Goal: Check status: Check status

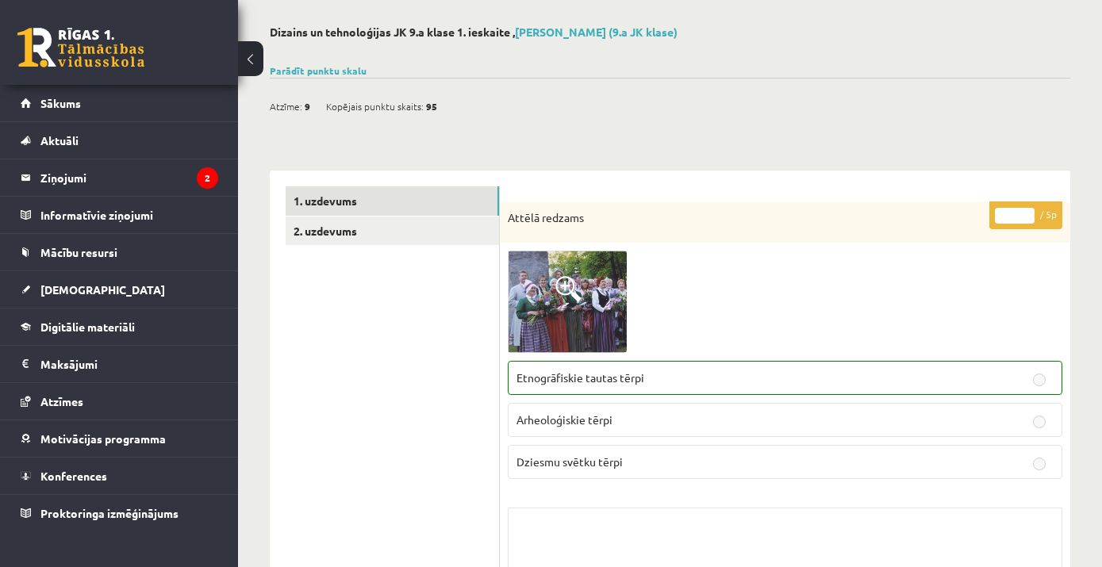
scroll to position [113, 0]
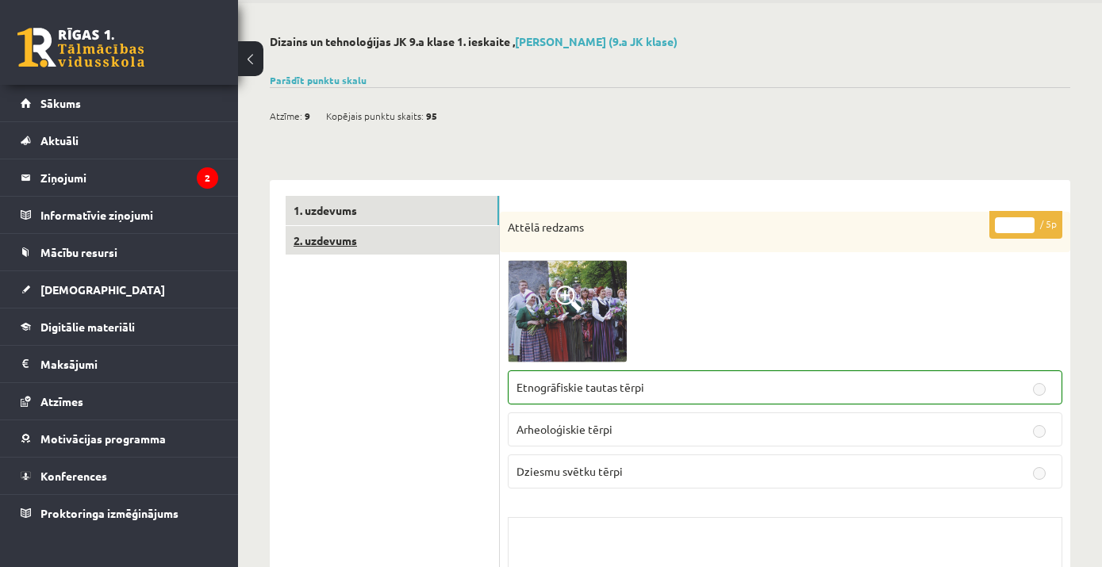
click at [320, 237] on link "2. uzdevums" at bounding box center [392, 240] width 213 height 29
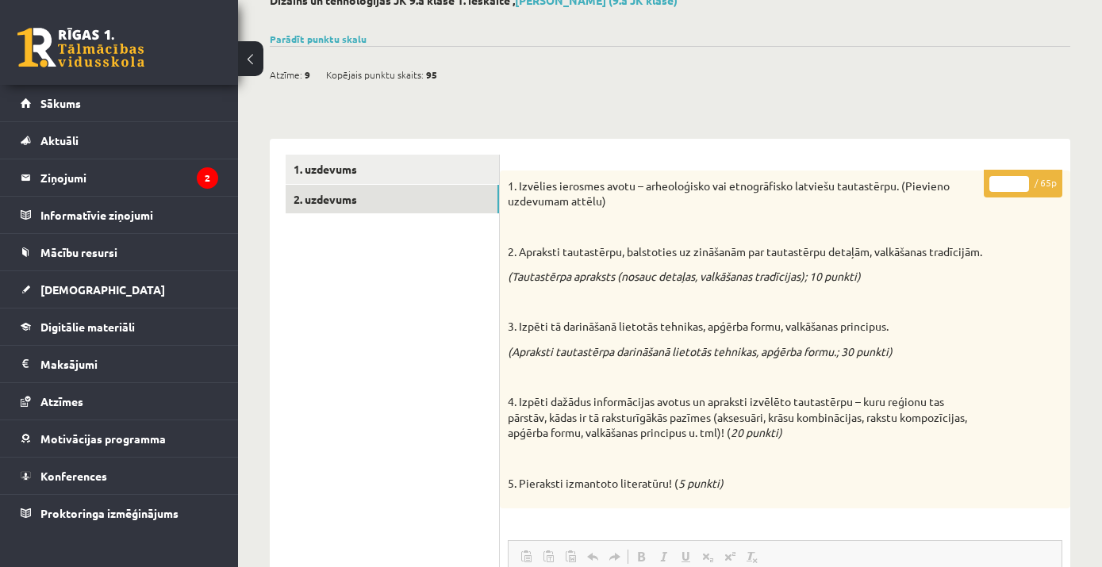
scroll to position [28, 0]
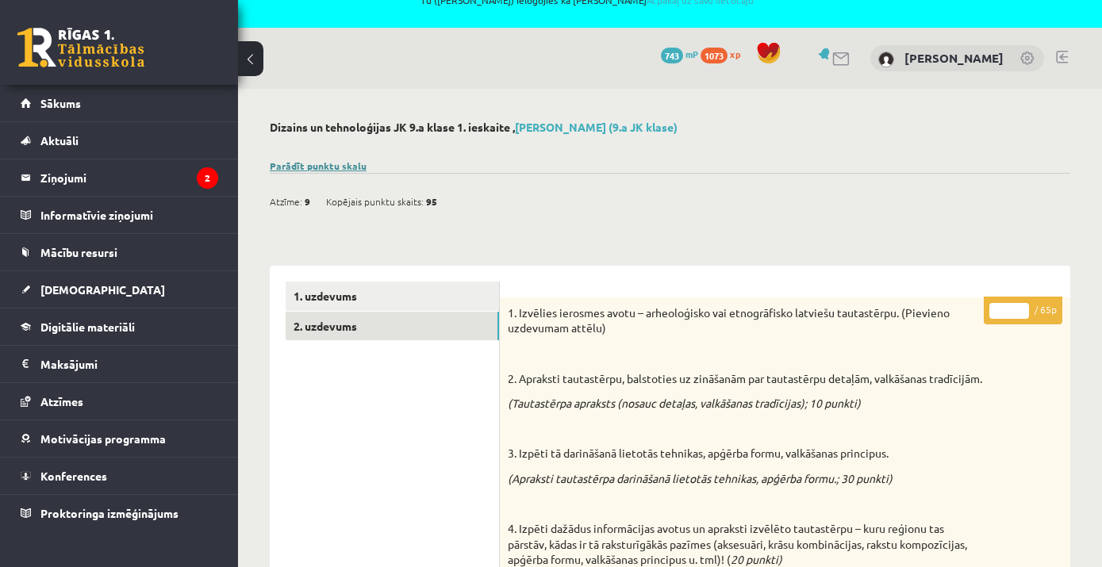
click at [335, 167] on link "Parādīt punktu skalu" at bounding box center [318, 165] width 97 height 13
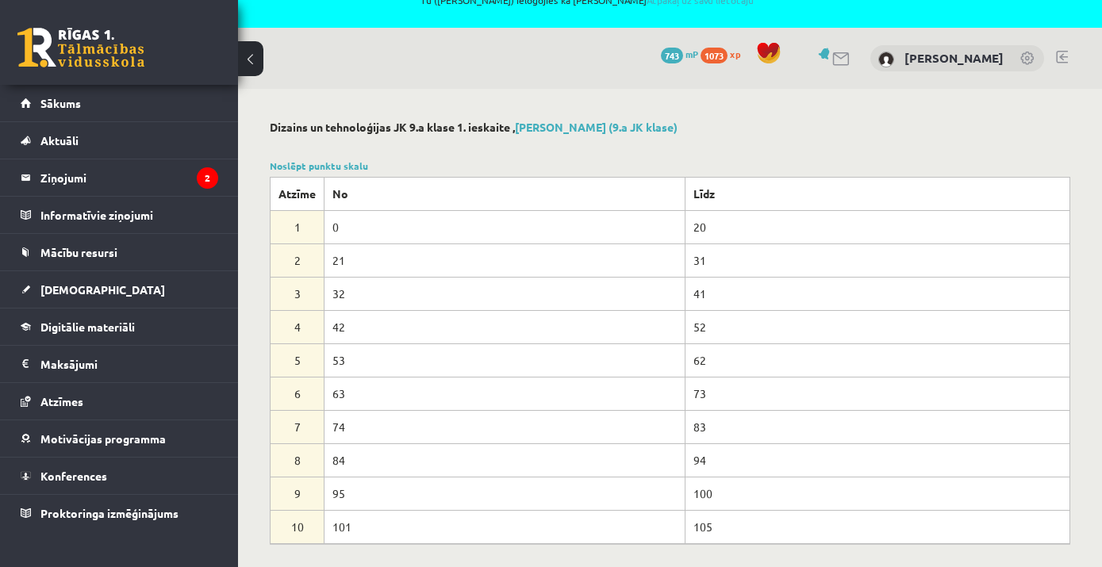
click at [67, 399] on span "Atzīmes" at bounding box center [61, 401] width 43 height 14
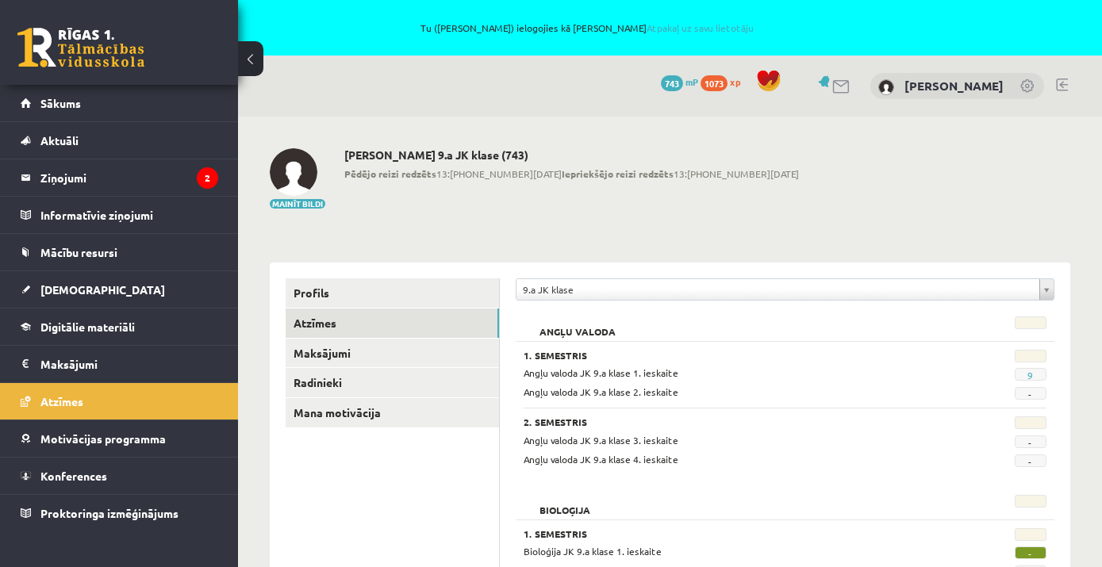
click at [835, 80] on link at bounding box center [841, 86] width 19 height 13
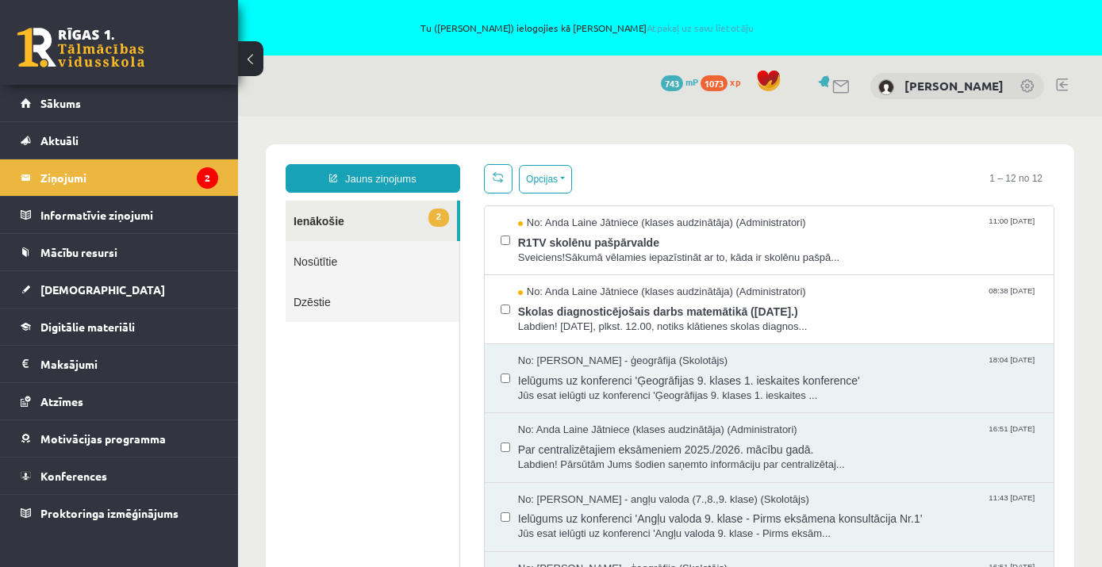
click at [335, 85] on div "0 Dāvanas 743 mP 1073 xp Markuss Jahovičs" at bounding box center [670, 86] width 864 height 61
click at [324, 357] on ul "2 Ienākošie Nosūtītie Dzēstie" at bounding box center [373, 389] width 174 height 377
click at [58, 98] on span "Sākums" at bounding box center [60, 103] width 40 height 14
